Goal: Check status: Check status

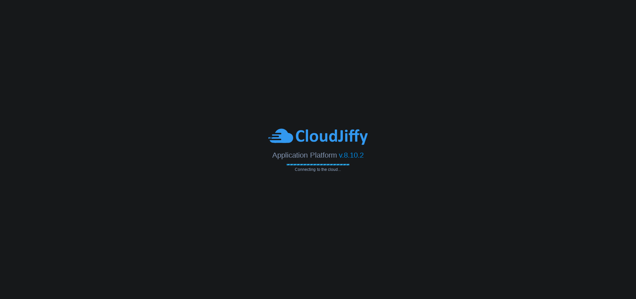
click at [319, 169] on span "Connecting to the cloud..." at bounding box center [318, 169] width 63 height 5
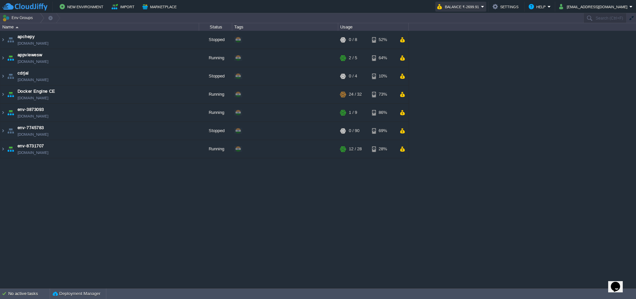
click at [475, 7] on button "Balance ₹-2699.91" at bounding box center [459, 7] width 44 height 8
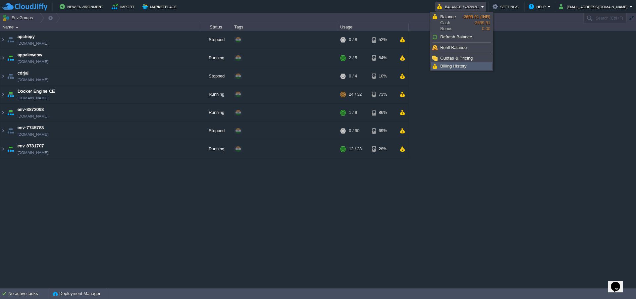
click at [467, 65] on link "Billing History" at bounding box center [461, 66] width 61 height 7
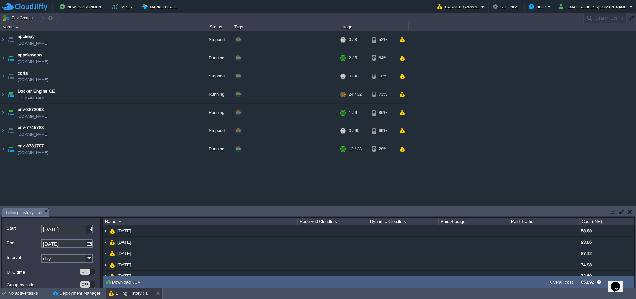
click at [619, 216] on div at bounding box center [620, 212] width 28 height 9
click at [621, 214] on button "button" at bounding box center [622, 212] width 6 height 6
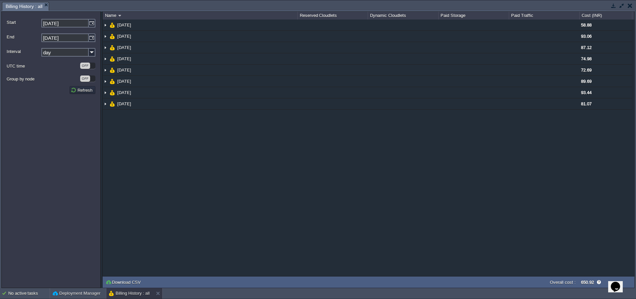
click at [632, 6] on button "button" at bounding box center [630, 6] width 5 height 6
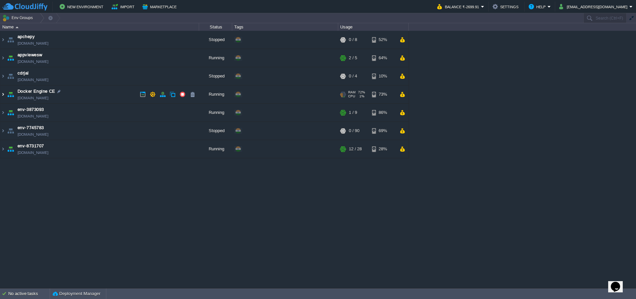
click at [3, 95] on img at bounding box center [2, 94] width 5 height 18
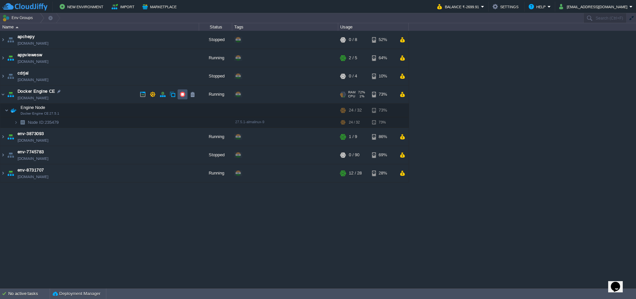
click at [182, 93] on button "button" at bounding box center [183, 94] width 6 height 6
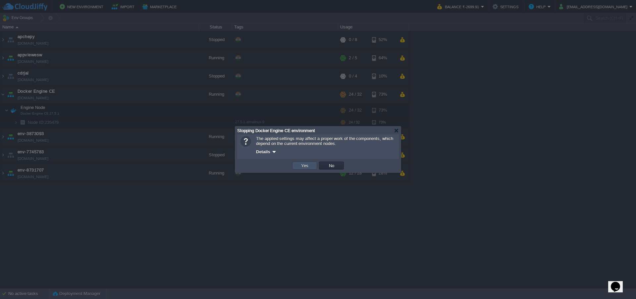
click at [309, 166] on button "Yes" at bounding box center [304, 166] width 11 height 6
